Goal: Navigation & Orientation: Find specific page/section

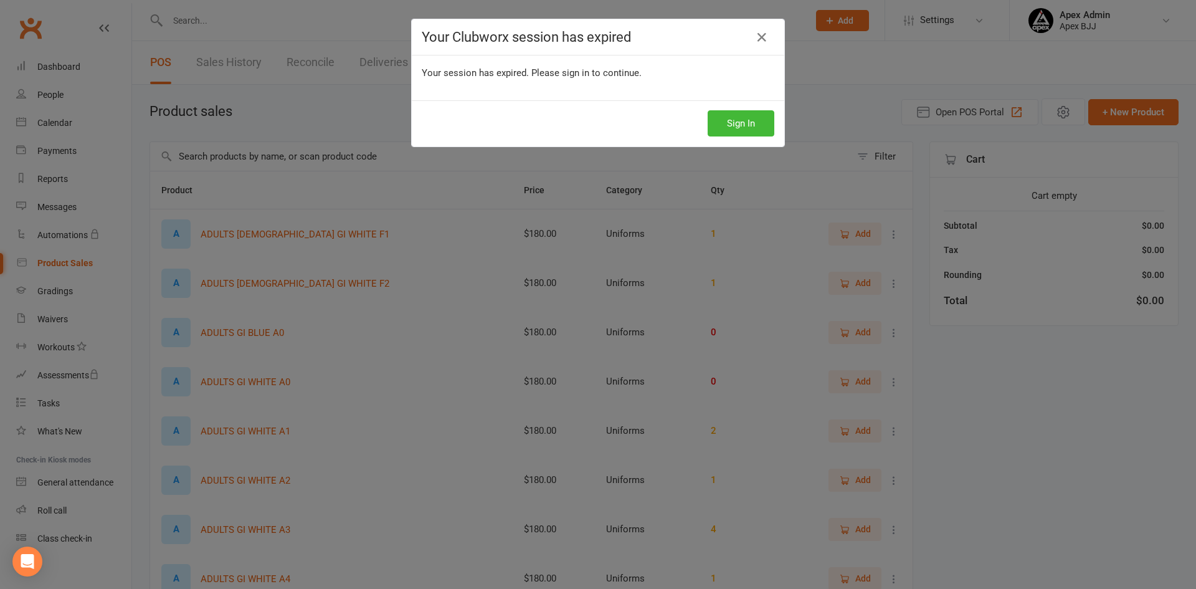
select select "100"
